Goal: Book appointment/travel/reservation

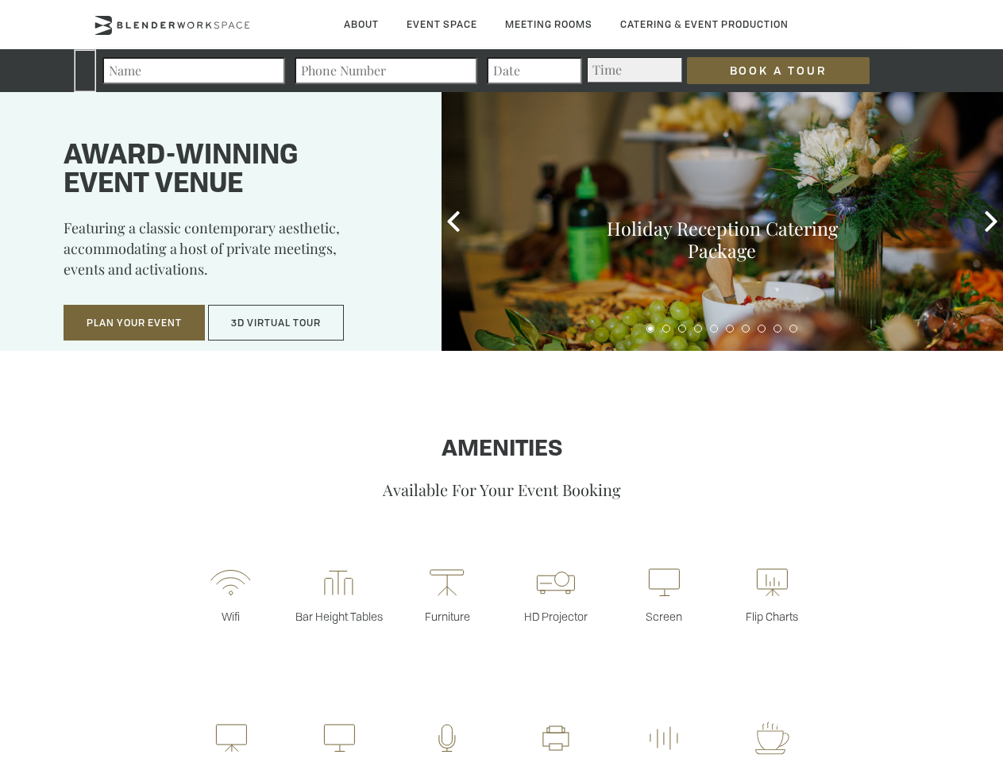
click at [765, 71] on input "Book a Tour" at bounding box center [778, 70] width 183 height 27
click at [134, 323] on button "Plan Your Event" at bounding box center [134, 323] width 141 height 37
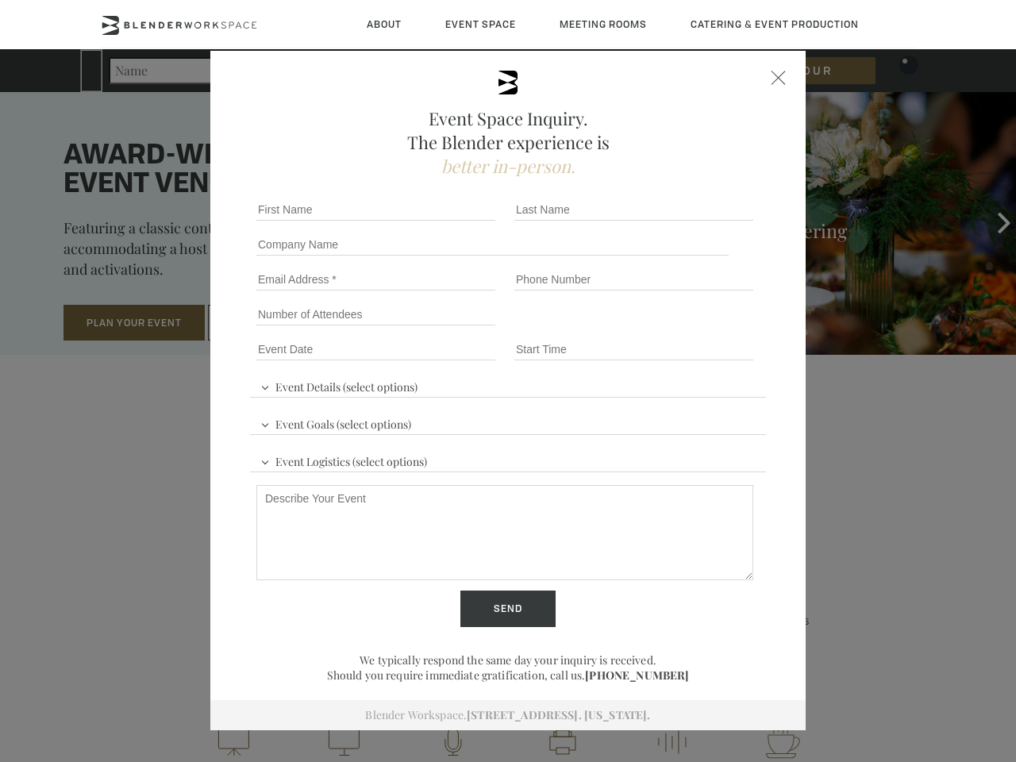
click at [276, 323] on input "Number of Attendees" at bounding box center [375, 314] width 239 height 22
click at [453, 222] on div "First name *" at bounding box center [379, 209] width 258 height 35
click at [991, 222] on div "Event Space Inquiry. The Blender experience is better in-person. Event Details …" at bounding box center [508, 381] width 1016 height 762
click at [650, 329] on fieldset "Number of Attendees Budget Range" at bounding box center [508, 314] width 516 height 35
click at [666, 329] on fieldset "Number of Attendees Budget Range" at bounding box center [508, 314] width 516 height 35
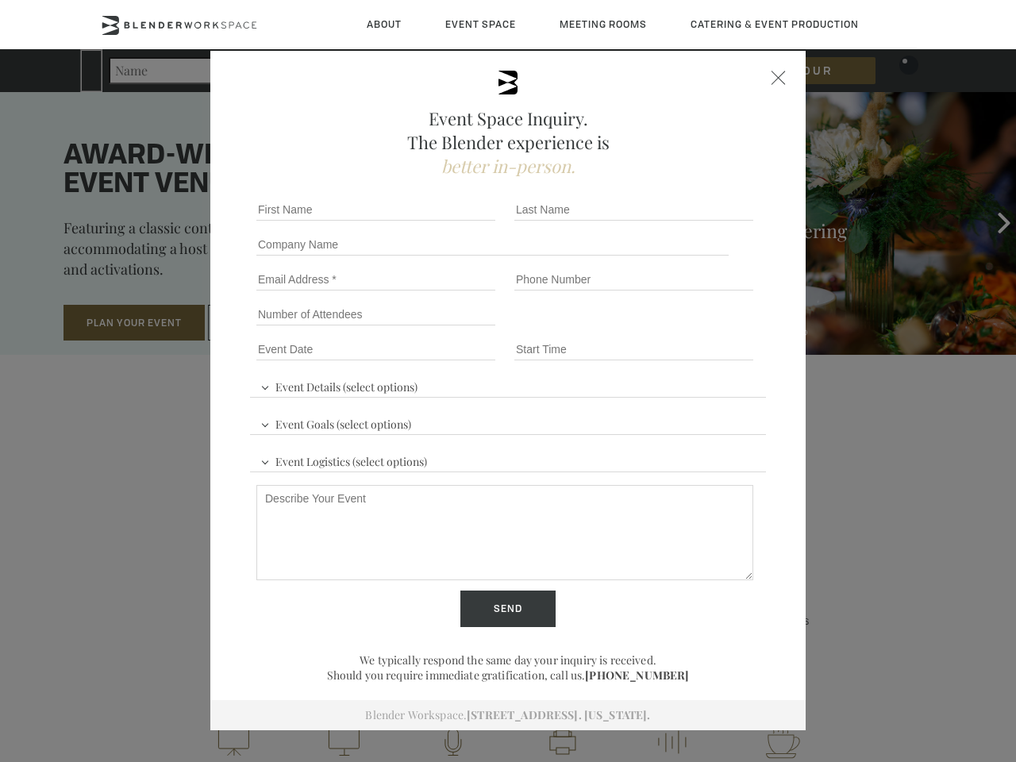
click at [682, 329] on fieldset "Number of Attendees Budget Range" at bounding box center [508, 314] width 516 height 35
click at [698, 329] on fieldset "Number of Attendees Budget Range" at bounding box center [508, 314] width 516 height 35
click at [714, 329] on fieldset "Number of Attendees Budget Range" at bounding box center [508, 314] width 516 height 35
